Goal: Transaction & Acquisition: Book appointment/travel/reservation

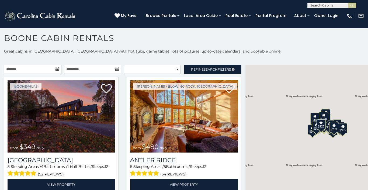
scroll to position [3, 0]
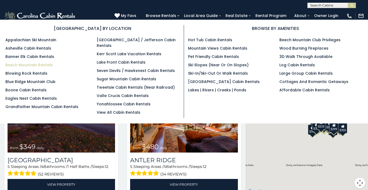
click at [32, 65] on link "Beech Mountain Rentals" at bounding box center [28, 64] width 47 height 5
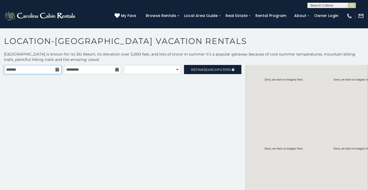
click at [54, 68] on input "text" at bounding box center [32, 69] width 57 height 9
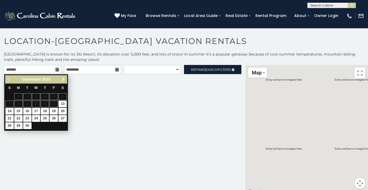
click at [63, 79] on span "Next" at bounding box center [63, 79] width 4 height 4
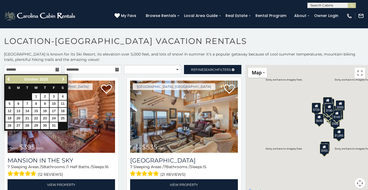
click at [63, 79] on span "Next" at bounding box center [63, 79] width 4 height 4
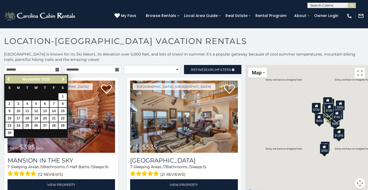
click at [26, 125] on link "25" at bounding box center [27, 125] width 8 height 7
type input "**********"
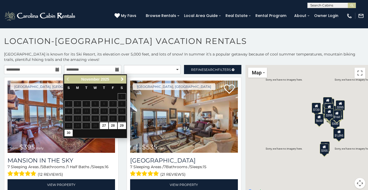
click at [69, 132] on link "30" at bounding box center [68, 133] width 8 height 7
type input "**********"
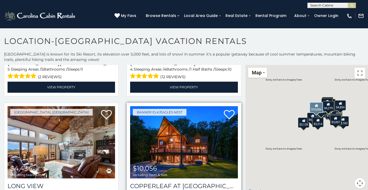
scroll to position [250, 0]
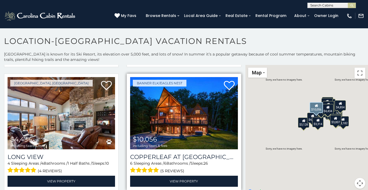
click at [167, 112] on img at bounding box center [184, 113] width 108 height 72
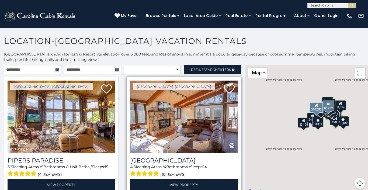
scroll to position [0, 0]
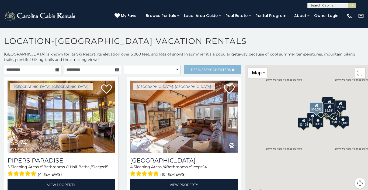
click at [206, 68] on span "Search" at bounding box center [211, 70] width 14 height 4
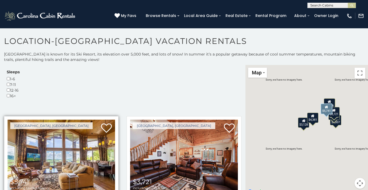
scroll to position [149, 0]
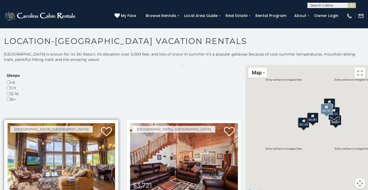
click at [58, 123] on img at bounding box center [62, 159] width 108 height 72
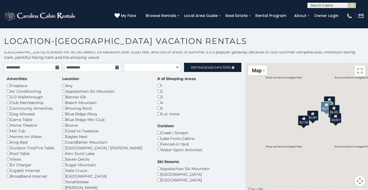
scroll to position [0, 0]
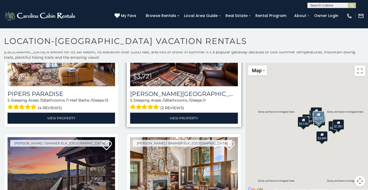
scroll to position [255, 0]
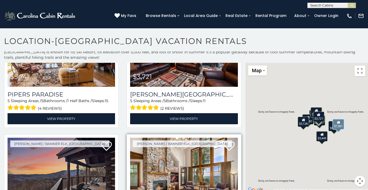
click at [177, 138] on img at bounding box center [184, 174] width 108 height 72
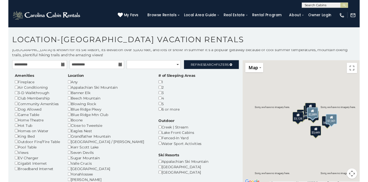
scroll to position [0, 0]
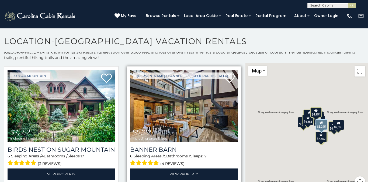
scroll to position [1028, 0]
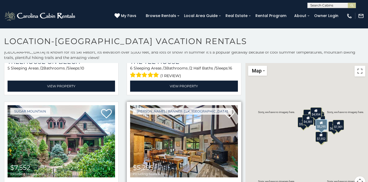
click at [176, 105] on img at bounding box center [184, 141] width 108 height 72
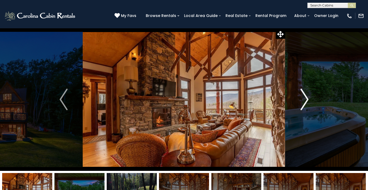
click at [306, 95] on img "Next" at bounding box center [305, 100] width 8 height 22
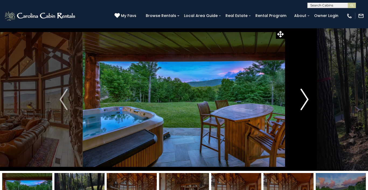
click at [307, 100] on img "Next" at bounding box center [305, 100] width 8 height 22
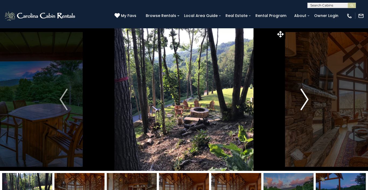
click at [307, 100] on img "Next" at bounding box center [305, 100] width 8 height 22
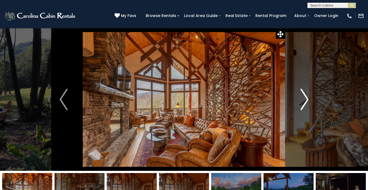
click at [305, 100] on img "Next" at bounding box center [305, 100] width 8 height 22
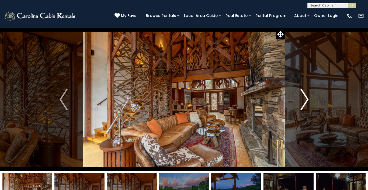
click at [305, 100] on img "Next" at bounding box center [305, 100] width 8 height 22
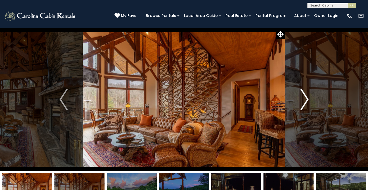
click at [305, 100] on img "Next" at bounding box center [305, 100] width 8 height 22
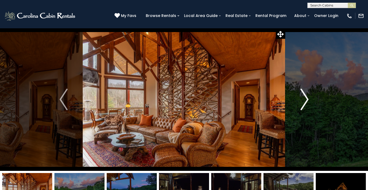
click at [305, 100] on img "Next" at bounding box center [305, 100] width 8 height 22
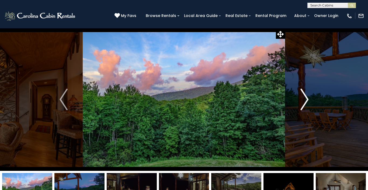
click at [305, 100] on img "Next" at bounding box center [305, 100] width 8 height 22
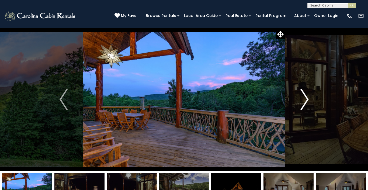
click at [305, 100] on img "Next" at bounding box center [305, 100] width 8 height 22
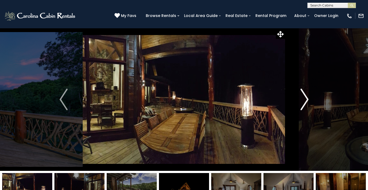
click at [305, 100] on img "Next" at bounding box center [305, 100] width 8 height 22
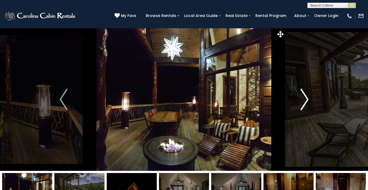
click at [305, 100] on img "Next" at bounding box center [305, 100] width 8 height 22
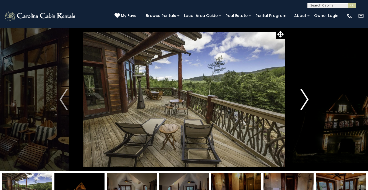
click at [305, 100] on img "Next" at bounding box center [305, 100] width 8 height 22
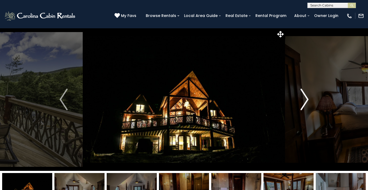
click at [304, 100] on img "Next" at bounding box center [305, 100] width 8 height 22
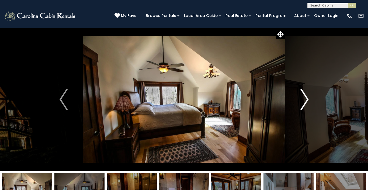
click at [304, 100] on img "Next" at bounding box center [305, 100] width 8 height 22
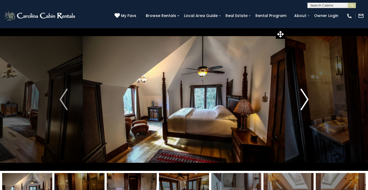
click at [304, 100] on img "Next" at bounding box center [305, 100] width 8 height 22
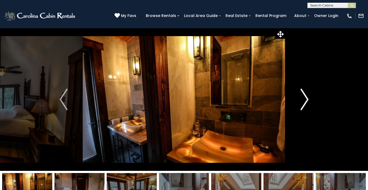
click at [304, 100] on img "Next" at bounding box center [305, 100] width 8 height 22
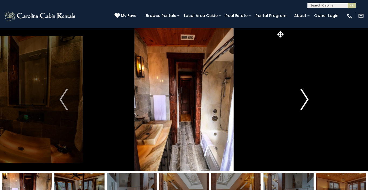
click at [304, 100] on img "Next" at bounding box center [305, 100] width 8 height 22
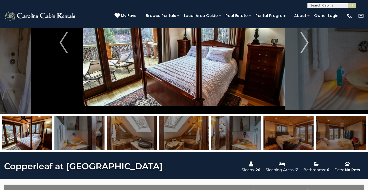
scroll to position [54, 0]
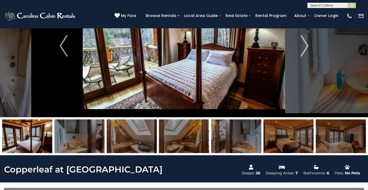
click at [29, 126] on img at bounding box center [27, 137] width 50 height 34
click at [60, 48] on img "Previous" at bounding box center [64, 46] width 8 height 22
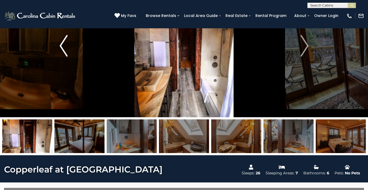
click at [60, 48] on img "Previous" at bounding box center [64, 46] width 8 height 22
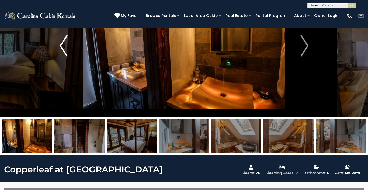
click at [60, 48] on img "Previous" at bounding box center [64, 46] width 8 height 22
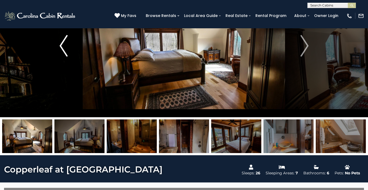
click at [61, 47] on img "Previous" at bounding box center [64, 46] width 8 height 22
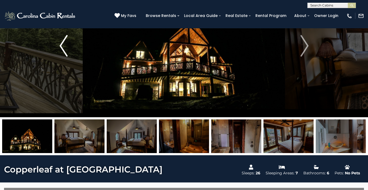
click at [61, 47] on img "Previous" at bounding box center [64, 46] width 8 height 22
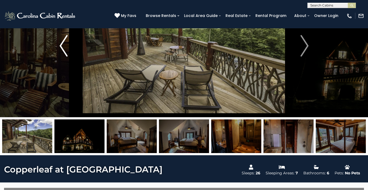
click at [61, 47] on img "Previous" at bounding box center [64, 46] width 8 height 22
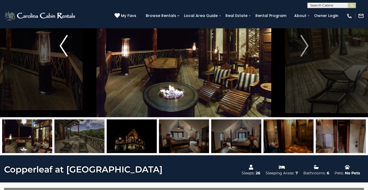
click at [61, 47] on img "Previous" at bounding box center [64, 46] width 8 height 22
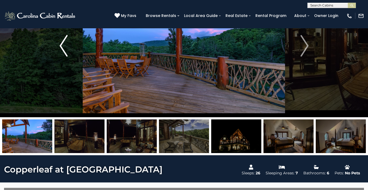
click at [61, 47] on img "Previous" at bounding box center [64, 46] width 8 height 22
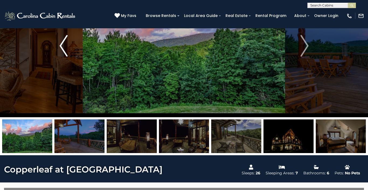
click at [61, 47] on img "Previous" at bounding box center [64, 46] width 8 height 22
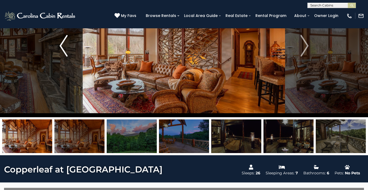
click at [61, 47] on img "Previous" at bounding box center [64, 46] width 8 height 22
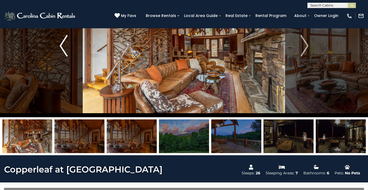
click at [61, 47] on img "Previous" at bounding box center [64, 46] width 8 height 22
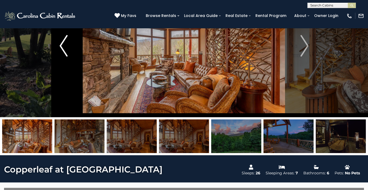
click at [61, 47] on button "Previous" at bounding box center [64, 45] width 38 height 143
click at [52, 120] on img at bounding box center [27, 137] width 50 height 34
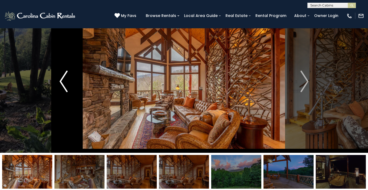
click at [63, 82] on img "Previous" at bounding box center [64, 82] width 8 height 22
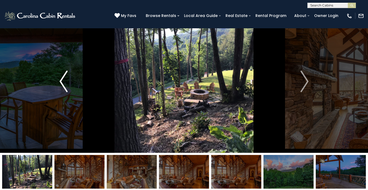
click at [63, 82] on img "Previous" at bounding box center [64, 82] width 8 height 22
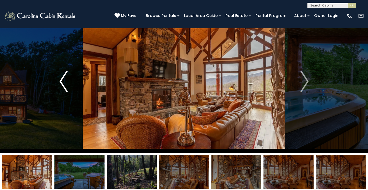
click at [63, 82] on img "Previous" at bounding box center [64, 82] width 8 height 22
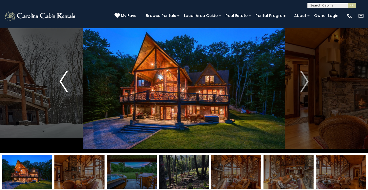
click at [63, 82] on img "Previous" at bounding box center [64, 82] width 8 height 22
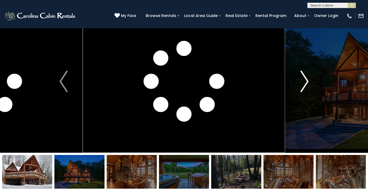
click at [308, 81] on img "Next" at bounding box center [305, 82] width 8 height 22
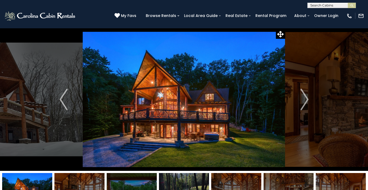
scroll to position [0, 0]
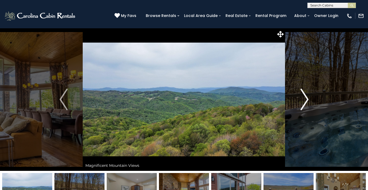
click at [307, 99] on img "Next" at bounding box center [305, 100] width 8 height 22
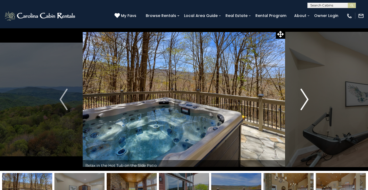
click at [307, 99] on img "Next" at bounding box center [305, 100] width 8 height 22
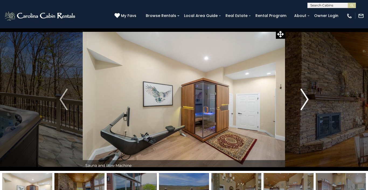
click at [307, 99] on img "Next" at bounding box center [305, 100] width 8 height 22
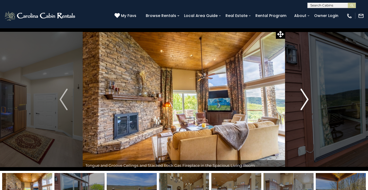
click at [307, 99] on img "Next" at bounding box center [305, 100] width 8 height 22
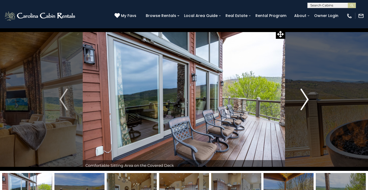
click at [305, 99] on img "Next" at bounding box center [305, 100] width 8 height 22
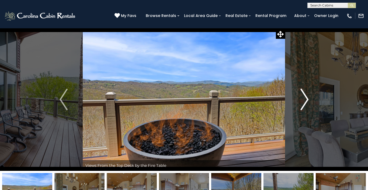
click at [305, 100] on img "Next" at bounding box center [305, 100] width 8 height 22
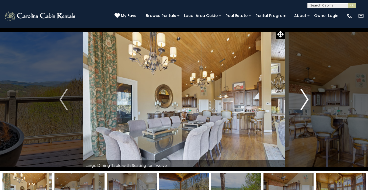
click at [305, 99] on img "Next" at bounding box center [305, 100] width 8 height 22
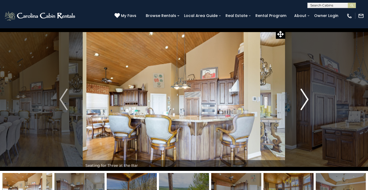
click at [305, 99] on img "Next" at bounding box center [305, 100] width 8 height 22
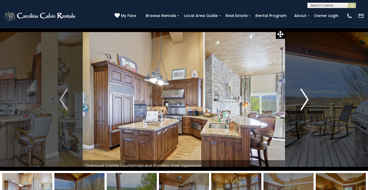
click at [304, 100] on img "Next" at bounding box center [305, 100] width 8 height 22
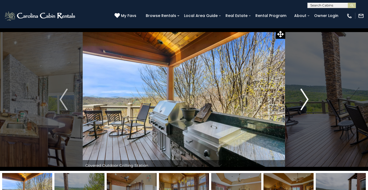
click at [303, 99] on img "Next" at bounding box center [305, 100] width 8 height 22
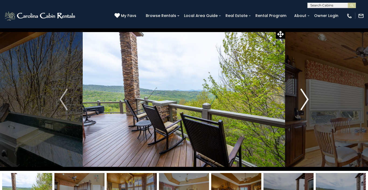
click at [303, 99] on img "Next" at bounding box center [305, 100] width 8 height 22
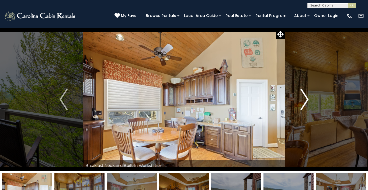
click at [303, 99] on img "Next" at bounding box center [305, 100] width 8 height 22
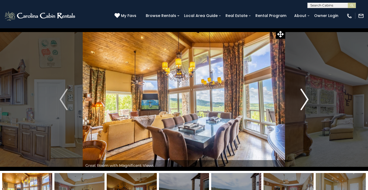
click at [303, 99] on img "Next" at bounding box center [305, 100] width 8 height 22
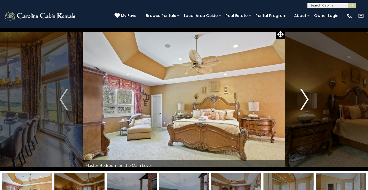
click at [303, 99] on img "Next" at bounding box center [305, 100] width 8 height 22
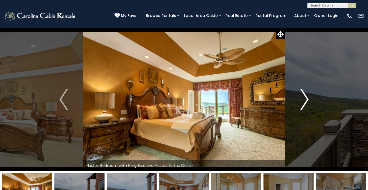
click at [305, 100] on img "Next" at bounding box center [305, 100] width 8 height 22
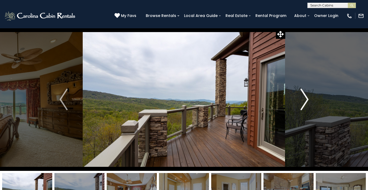
click at [304, 98] on img "Next" at bounding box center [305, 100] width 8 height 22
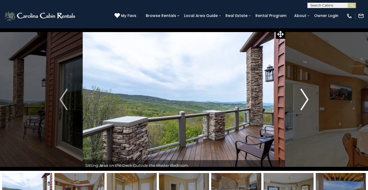
click at [305, 100] on img "Next" at bounding box center [305, 100] width 8 height 22
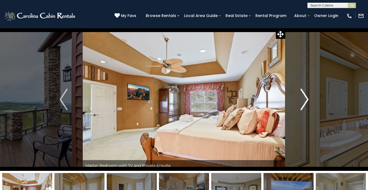
click at [307, 100] on img "Next" at bounding box center [305, 100] width 8 height 22
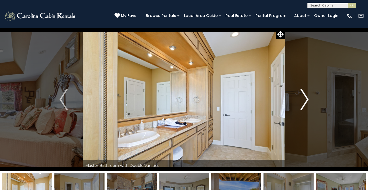
click at [307, 100] on img "Next" at bounding box center [305, 100] width 8 height 22
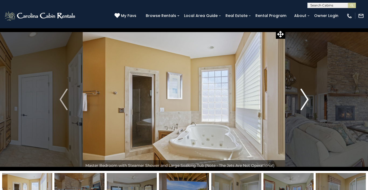
click at [306, 100] on img "Next" at bounding box center [305, 100] width 8 height 22
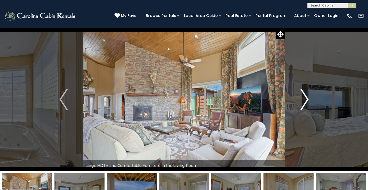
click at [306, 100] on img "Next" at bounding box center [305, 100] width 8 height 22
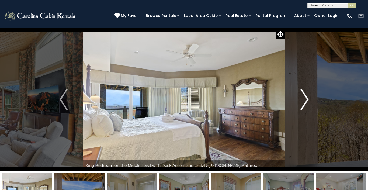
click at [305, 99] on img "Next" at bounding box center [305, 100] width 8 height 22
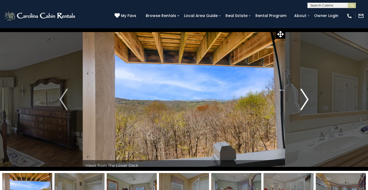
click at [305, 99] on img "Next" at bounding box center [305, 100] width 8 height 22
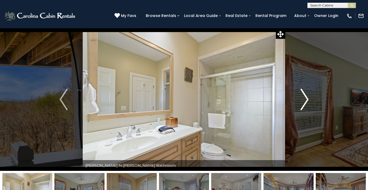
click at [305, 100] on img "Next" at bounding box center [305, 100] width 8 height 22
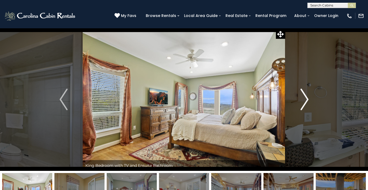
click at [305, 99] on img "Next" at bounding box center [305, 100] width 8 height 22
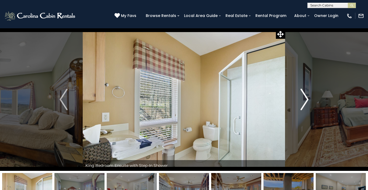
click at [304, 98] on img "Next" at bounding box center [305, 100] width 8 height 22
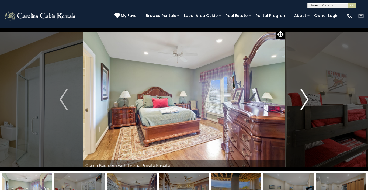
click at [305, 100] on img "Next" at bounding box center [305, 100] width 8 height 22
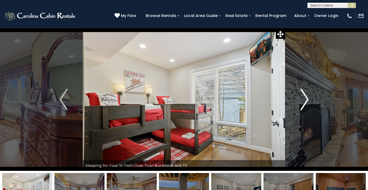
click at [306, 99] on img "Next" at bounding box center [305, 100] width 8 height 22
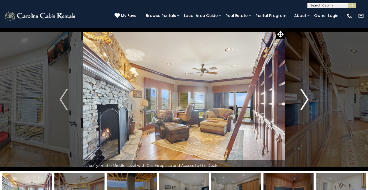
click at [305, 99] on img "Next" at bounding box center [305, 100] width 8 height 22
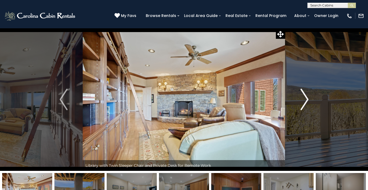
click at [305, 99] on img "Next" at bounding box center [305, 100] width 8 height 22
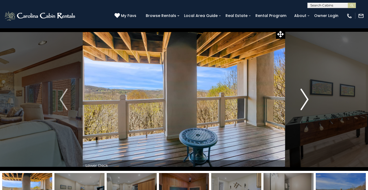
click at [305, 99] on img "Next" at bounding box center [305, 100] width 8 height 22
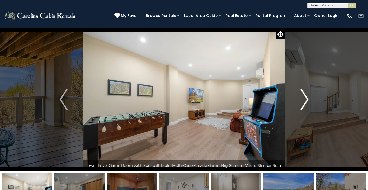
click at [304, 99] on img "Next" at bounding box center [305, 100] width 8 height 22
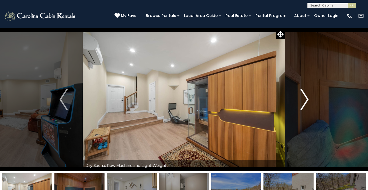
click at [303, 99] on img "Next" at bounding box center [305, 100] width 8 height 22
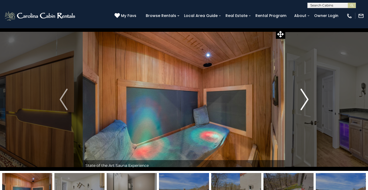
click at [303, 98] on img "Next" at bounding box center [305, 100] width 8 height 22
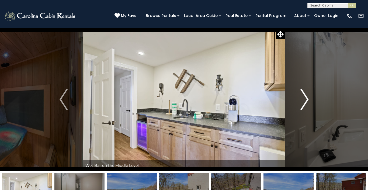
click at [302, 98] on img "Next" at bounding box center [305, 100] width 8 height 22
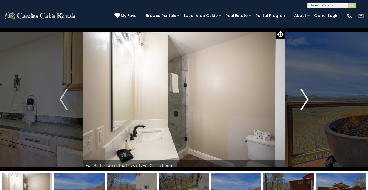
click at [301, 98] on img "Next" at bounding box center [305, 100] width 8 height 22
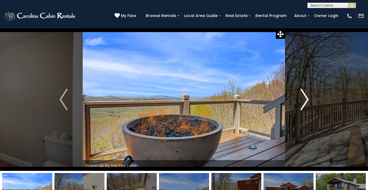
click at [307, 100] on img "Next" at bounding box center [305, 100] width 8 height 22
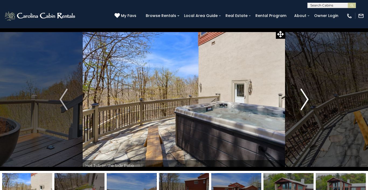
click at [307, 100] on img "Next" at bounding box center [305, 100] width 8 height 22
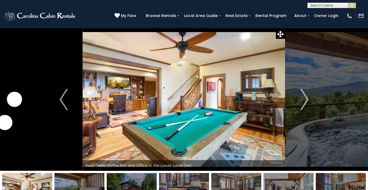
click at [307, 98] on img "Next" at bounding box center [305, 100] width 8 height 22
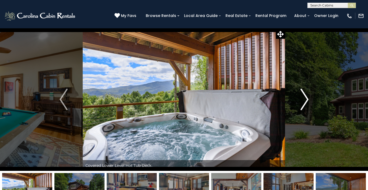
click at [307, 98] on img "Next" at bounding box center [305, 100] width 8 height 22
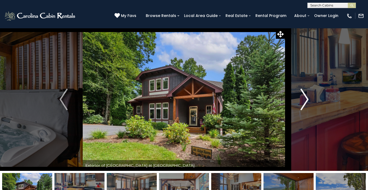
click at [307, 98] on img "Next" at bounding box center [305, 100] width 8 height 22
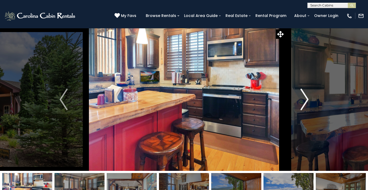
click at [306, 98] on img "Next" at bounding box center [305, 100] width 8 height 22
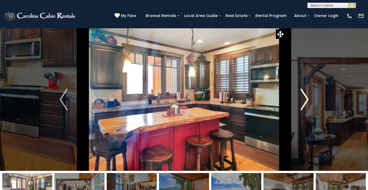
click at [306, 98] on img "Next" at bounding box center [305, 100] width 8 height 22
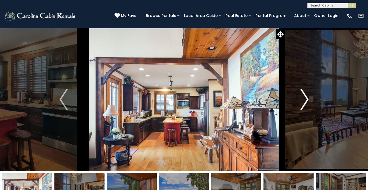
click at [306, 98] on img "Next" at bounding box center [305, 100] width 8 height 22
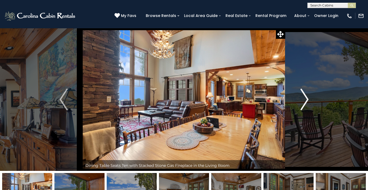
click at [306, 98] on img "Next" at bounding box center [305, 100] width 8 height 22
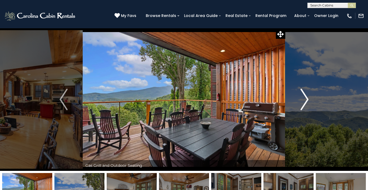
click at [305, 98] on img "Next" at bounding box center [305, 100] width 8 height 22
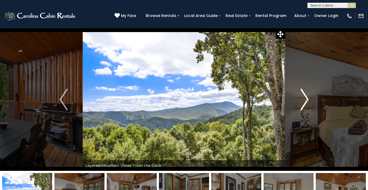
click at [305, 98] on img "Next" at bounding box center [305, 100] width 8 height 22
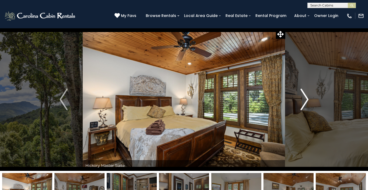
click at [305, 97] on img "Next" at bounding box center [305, 100] width 8 height 22
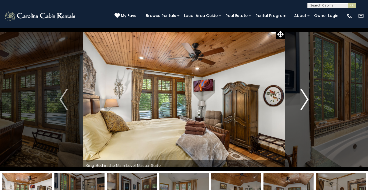
click at [305, 97] on img "Next" at bounding box center [305, 100] width 8 height 22
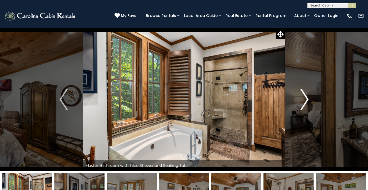
click at [303, 96] on img "Next" at bounding box center [305, 100] width 8 height 22
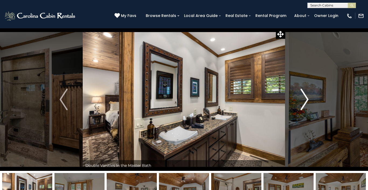
click at [303, 96] on img "Next" at bounding box center [305, 100] width 8 height 22
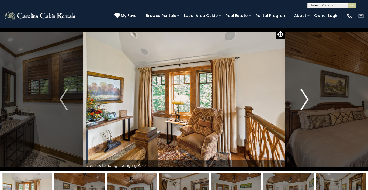
click at [303, 96] on img "Next" at bounding box center [305, 100] width 8 height 22
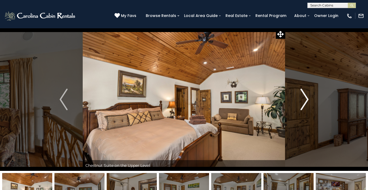
click at [303, 95] on img "Next" at bounding box center [305, 100] width 8 height 22
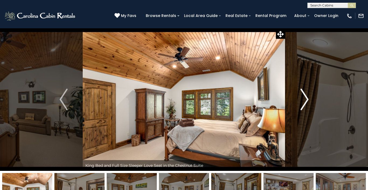
click at [303, 95] on img "Next" at bounding box center [305, 100] width 8 height 22
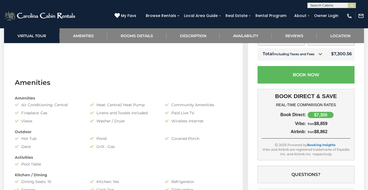
scroll to position [354, 0]
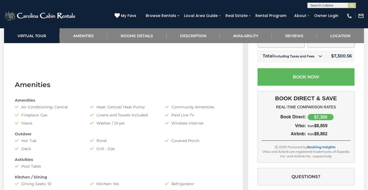
select select "**"
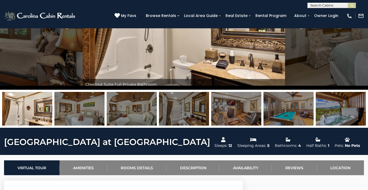
scroll to position [59, 0]
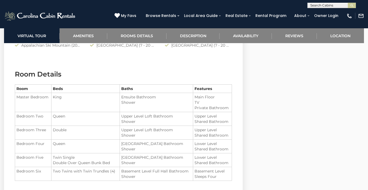
scroll to position [612, 0]
